Goal: Check status: Check status

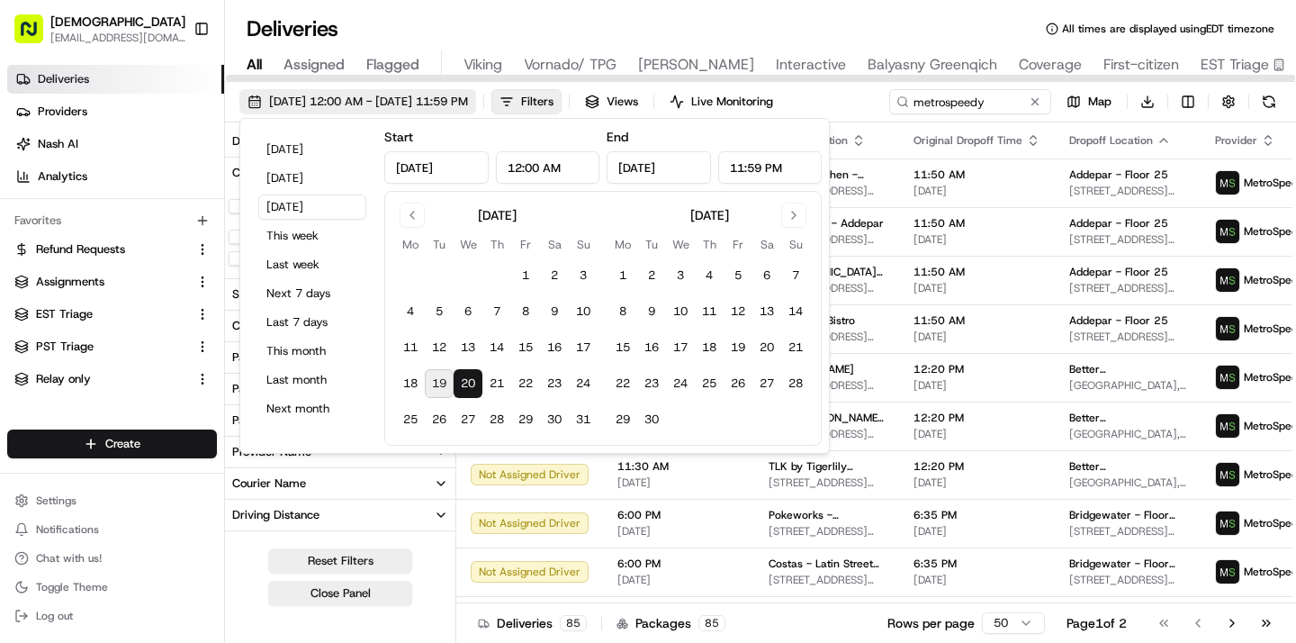
click at [437, 95] on span "[DATE] 12:00 AM - [DATE] 11:59 PM" at bounding box center [368, 102] width 199 height 16
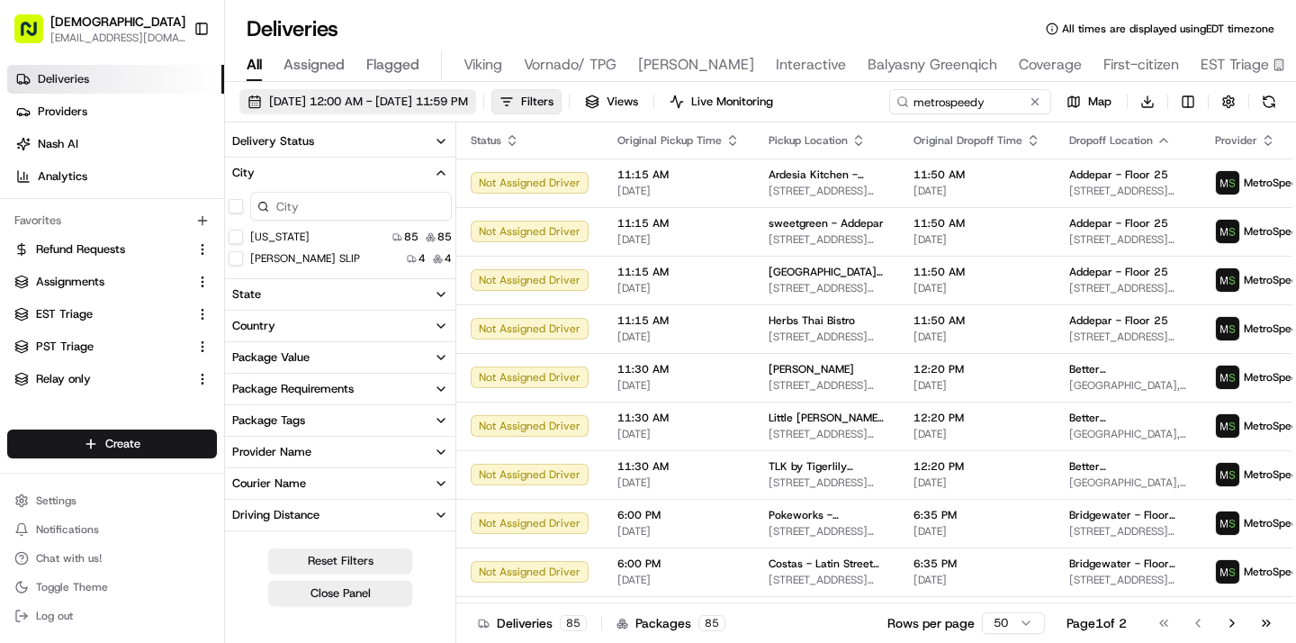
click at [351, 92] on button "[DATE] 12:00 AM - [DATE] 11:59 PM" at bounding box center [357, 101] width 237 height 25
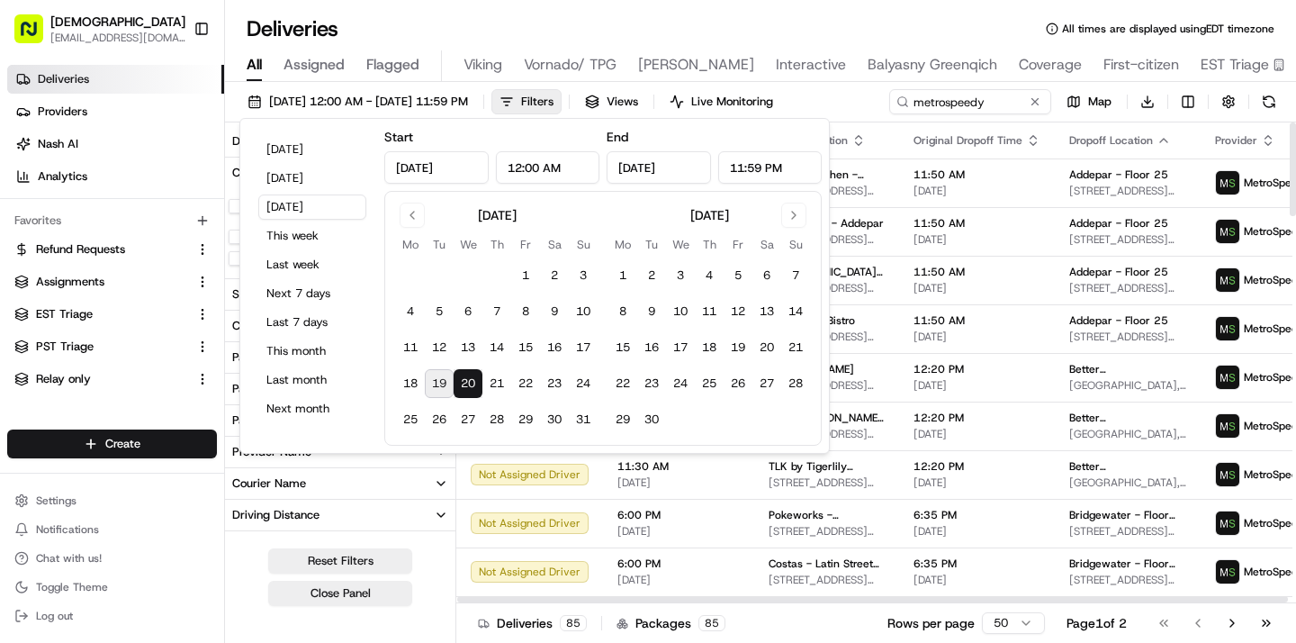
click at [438, 378] on button "19" at bounding box center [439, 383] width 29 height 29
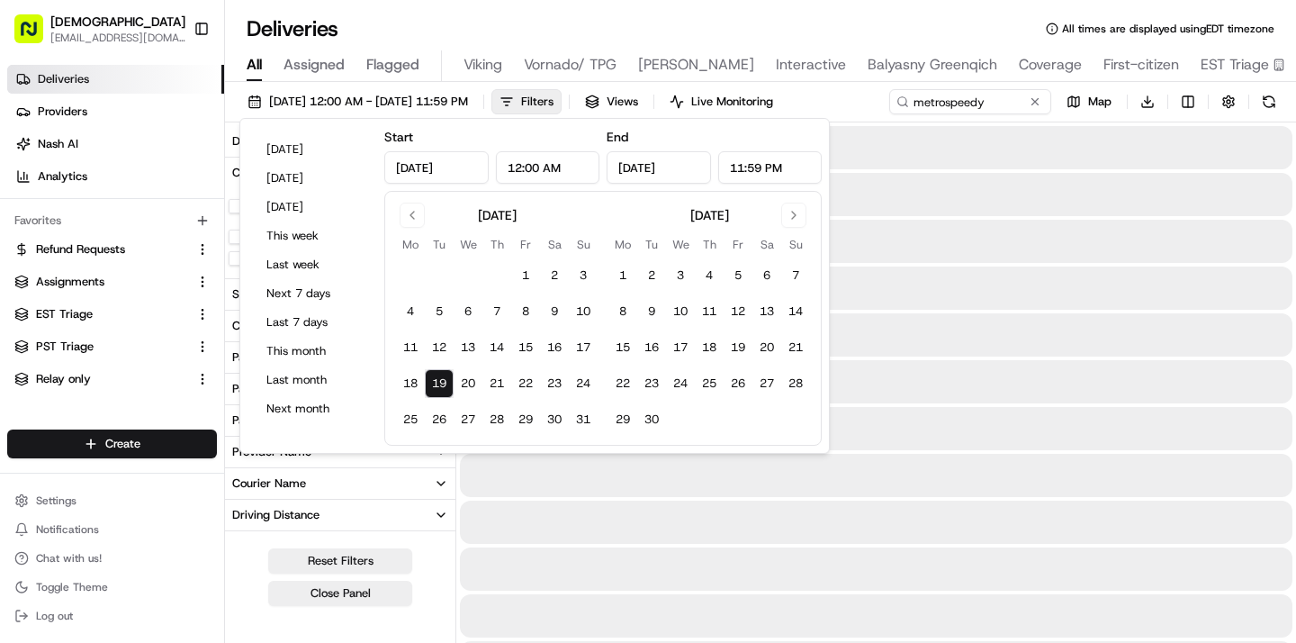
type input "[DATE]"
click at [1002, 95] on input "metrospeedy" at bounding box center [943, 101] width 216 height 25
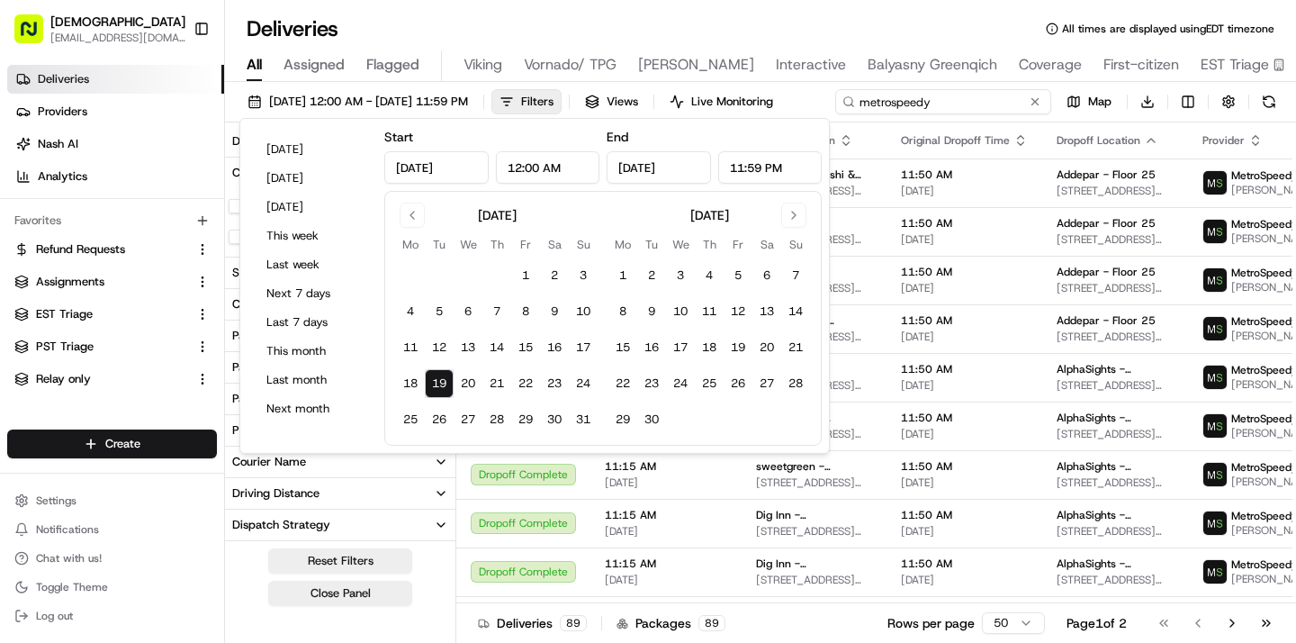
click at [1002, 95] on input "metrospeedy" at bounding box center [943, 101] width 216 height 25
click at [1002, 95] on div "[DATE] 12:00 AM - [DATE] 11:59 PM Filters Views Live Monitoring metrospeedy Map…" at bounding box center [760, 105] width 1071 height 33
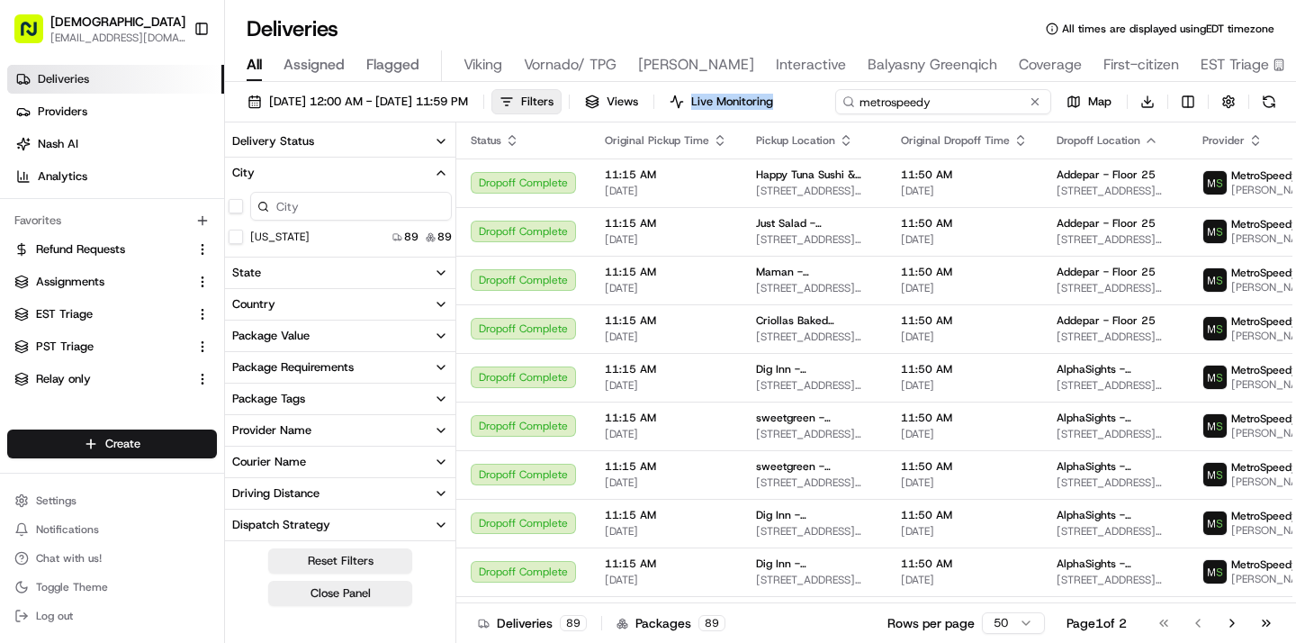
click at [999, 100] on input "metrospeedy" at bounding box center [943, 101] width 216 height 25
click at [1026, 111] on button at bounding box center [1035, 102] width 18 height 18
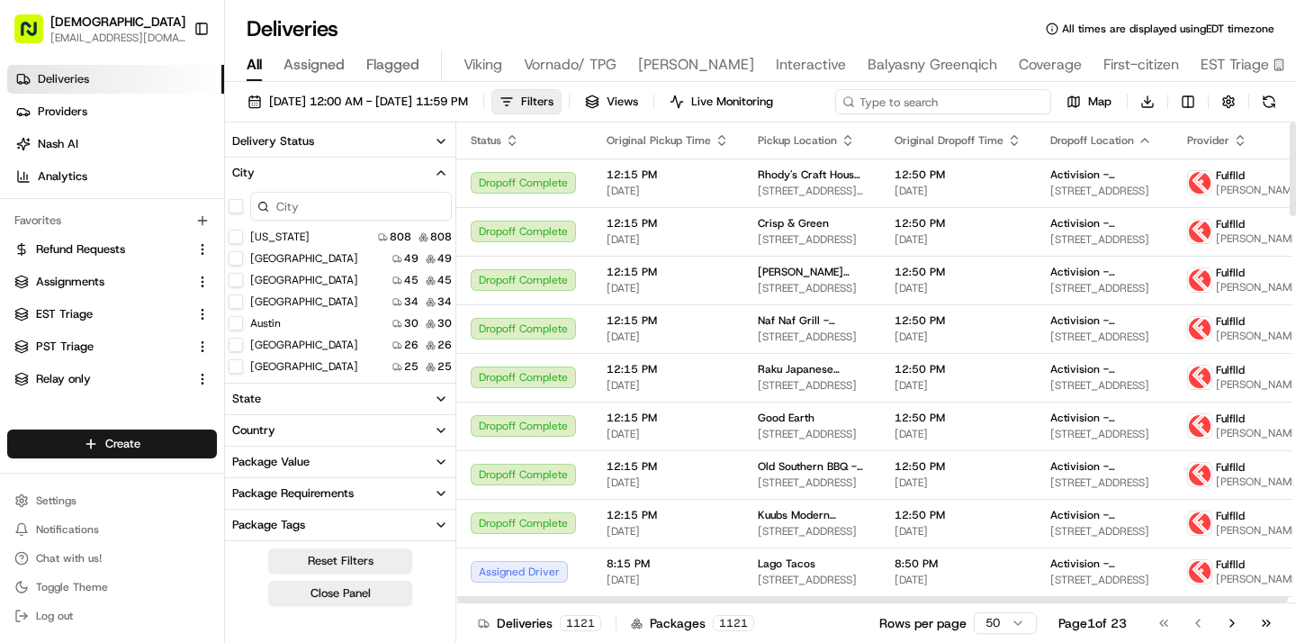
click at [983, 100] on input at bounding box center [943, 101] width 216 height 25
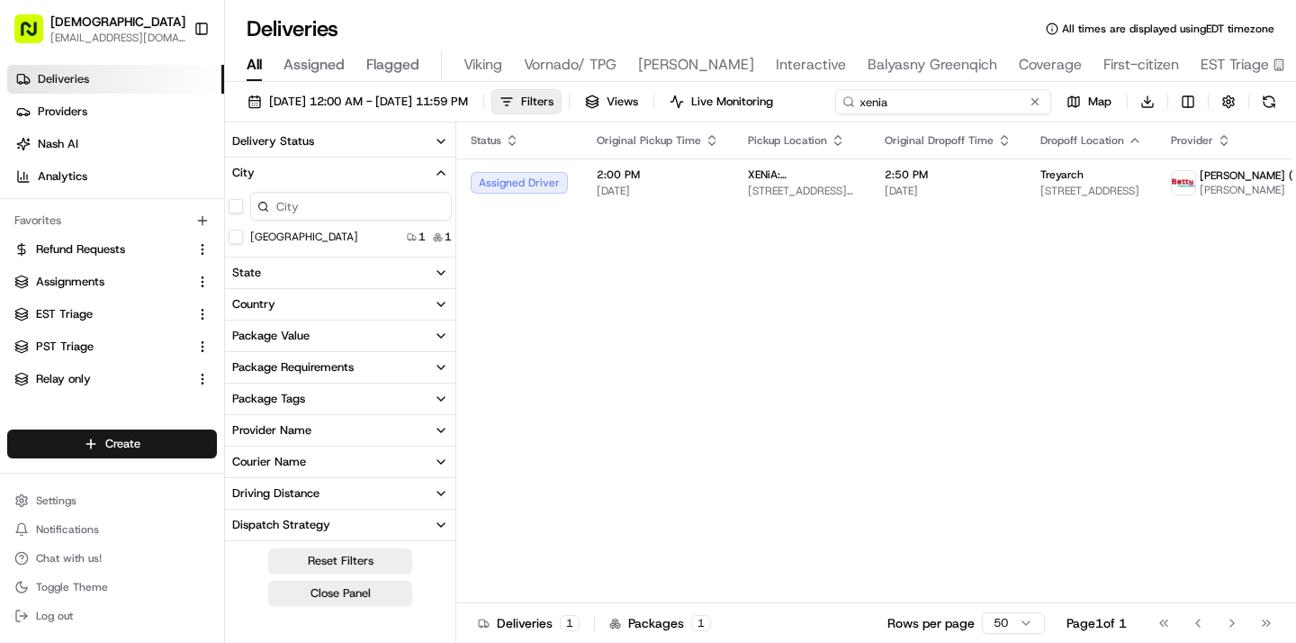
type input "xenia"
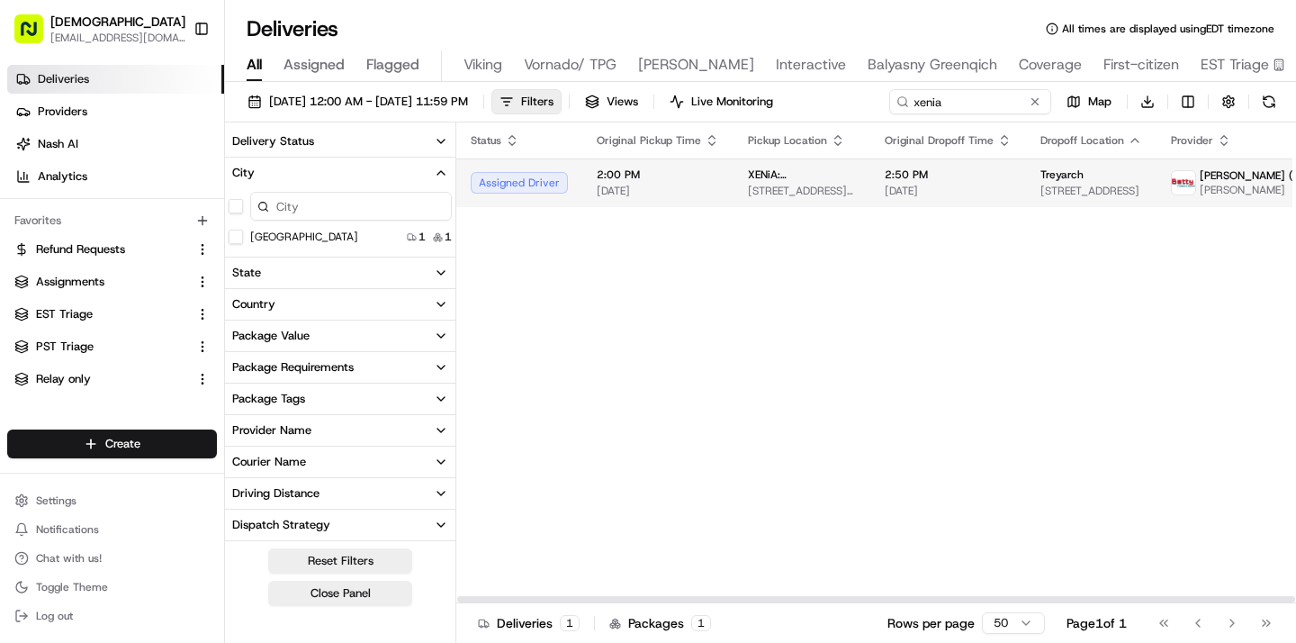
click at [801, 194] on td "XENiA: Mediterranean Kitchen - [GEOGRAPHIC_DATA][STREET_ADDRESS][PERSON_NAME][G…" at bounding box center [802, 182] width 137 height 49
